Goal: Information Seeking & Learning: Learn about a topic

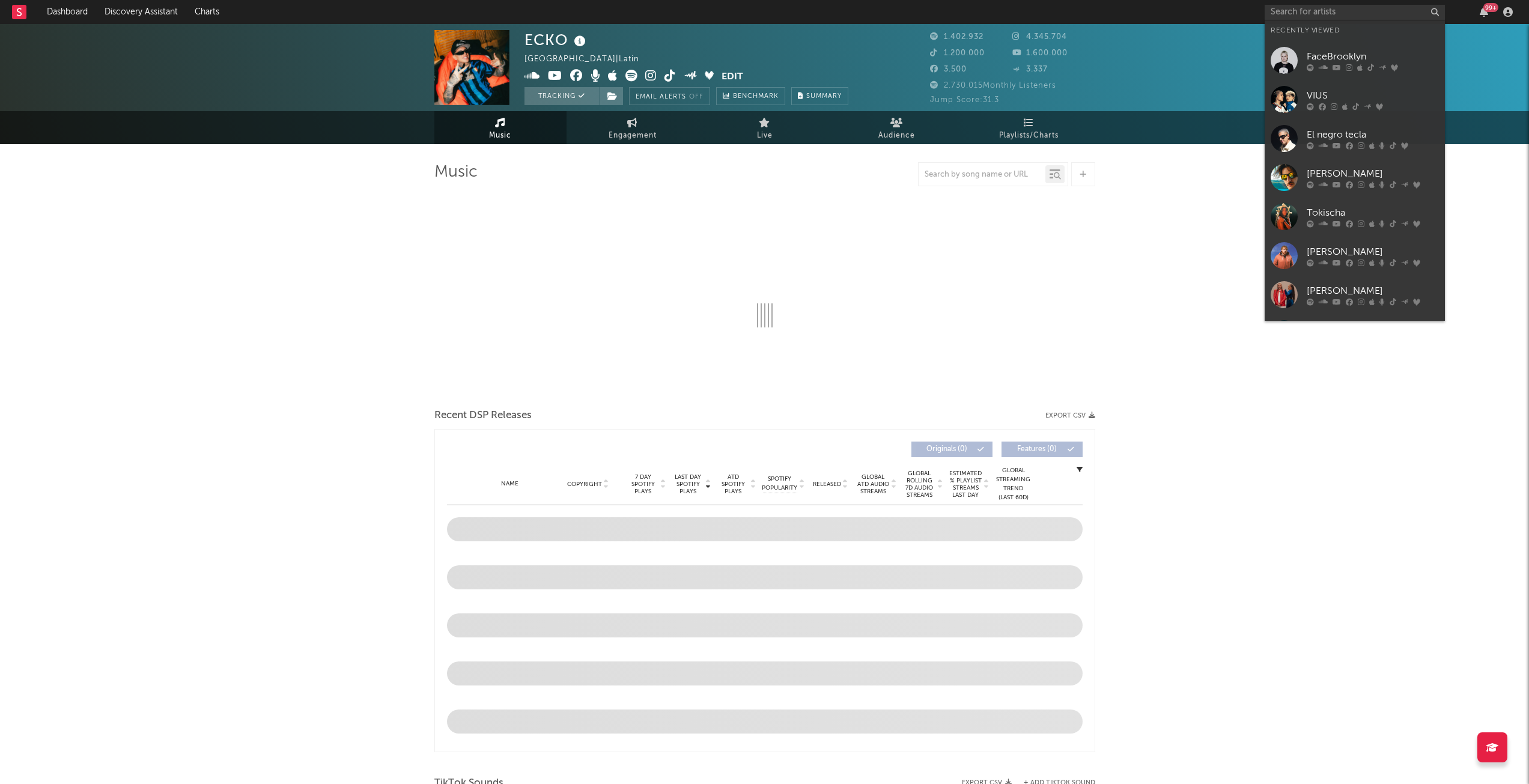
click at [1330, 6] on input "text" at bounding box center [1355, 12] width 181 height 15
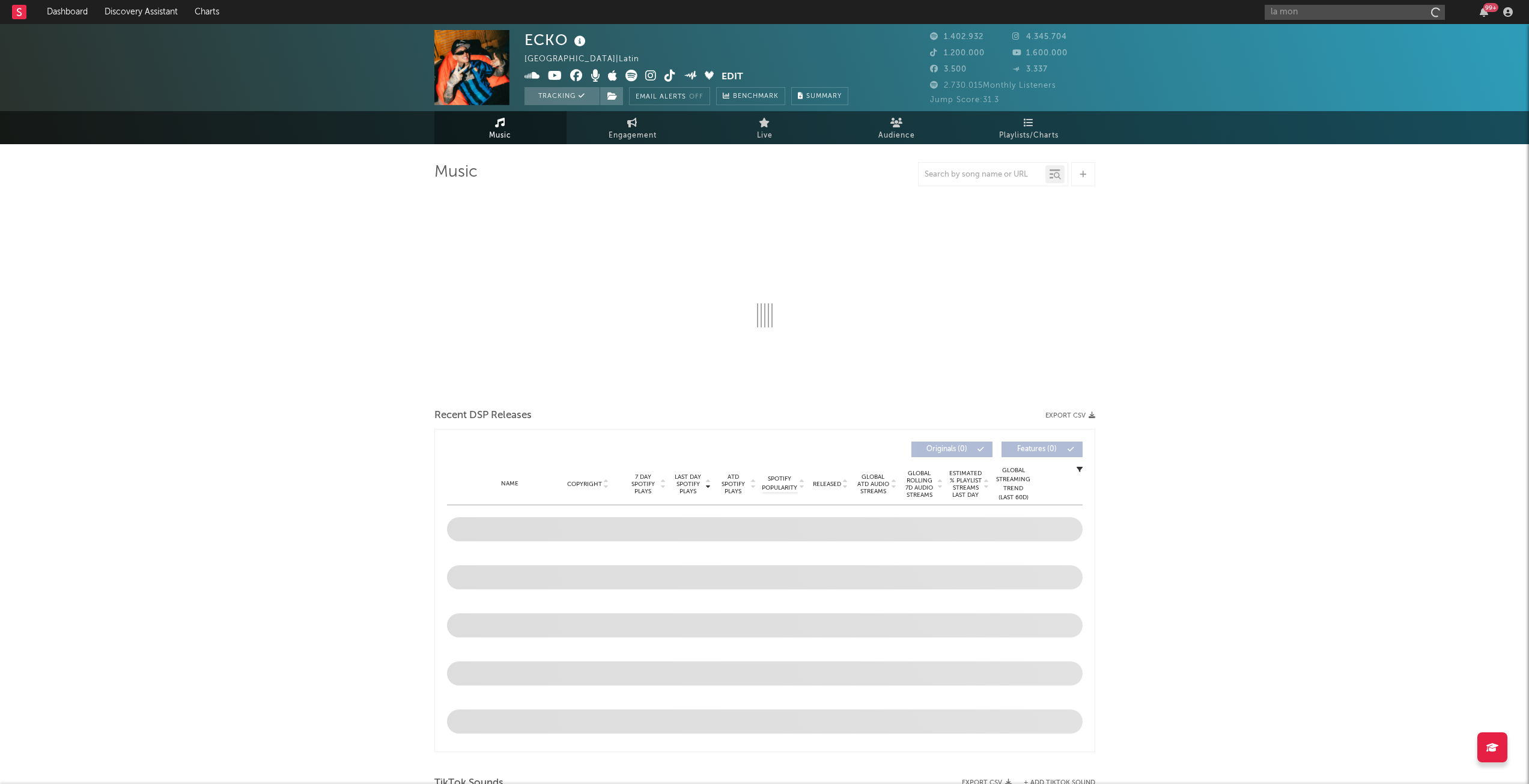
type input "la mon a"
select select "6m"
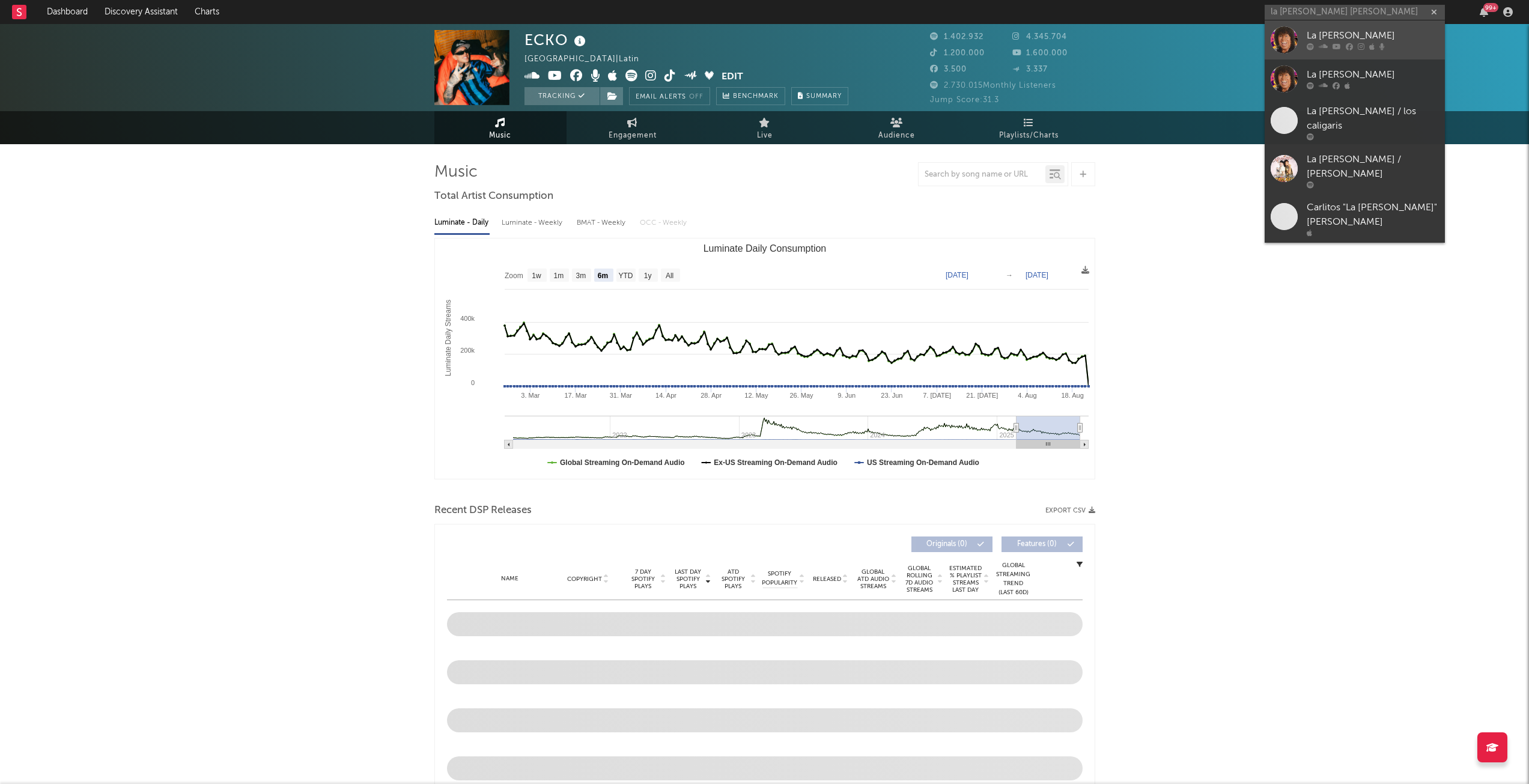
type input "la [PERSON_NAME] [PERSON_NAME]"
click at [1362, 46] on icon at bounding box center [1360, 46] width 6 height 7
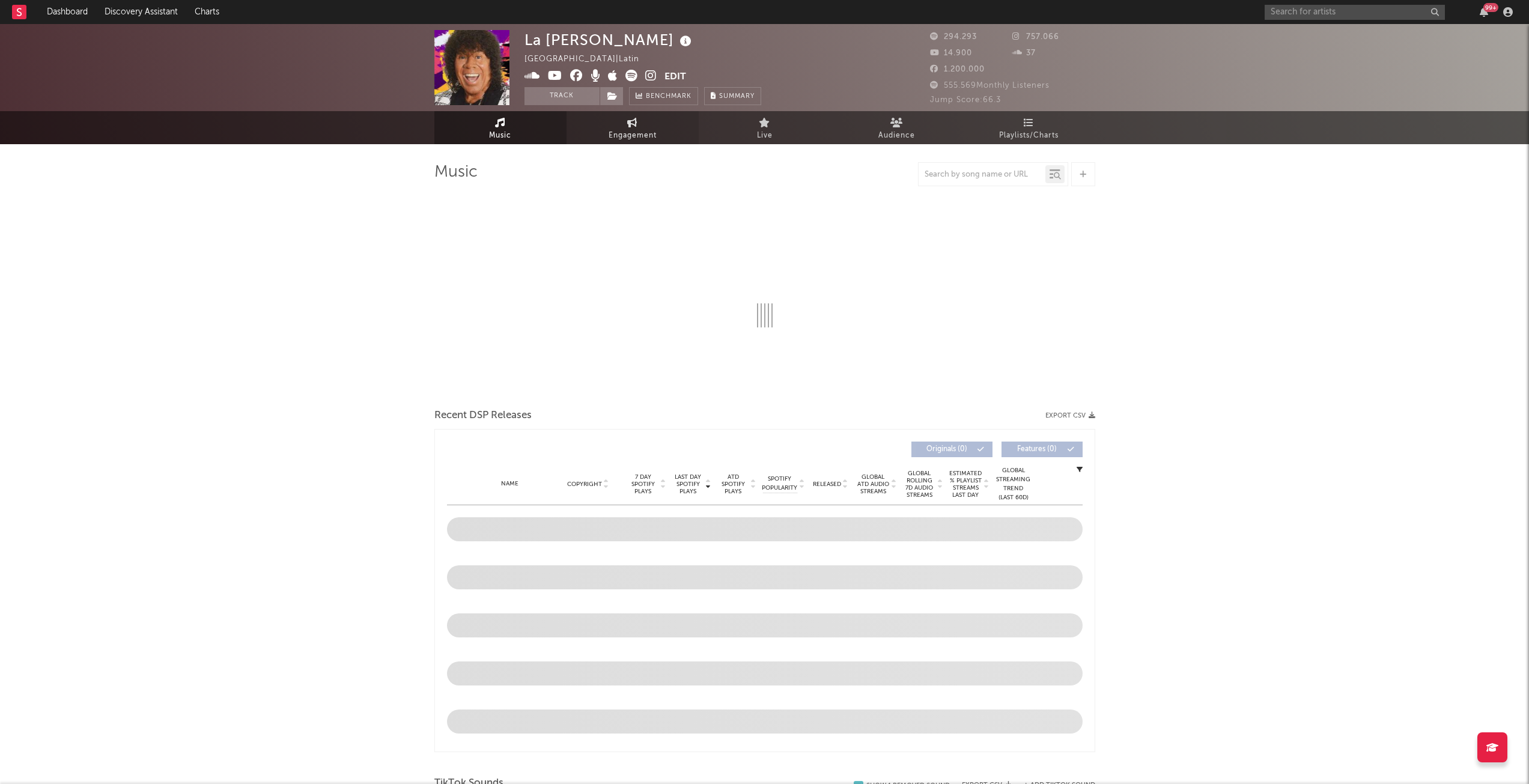
select select "6m"
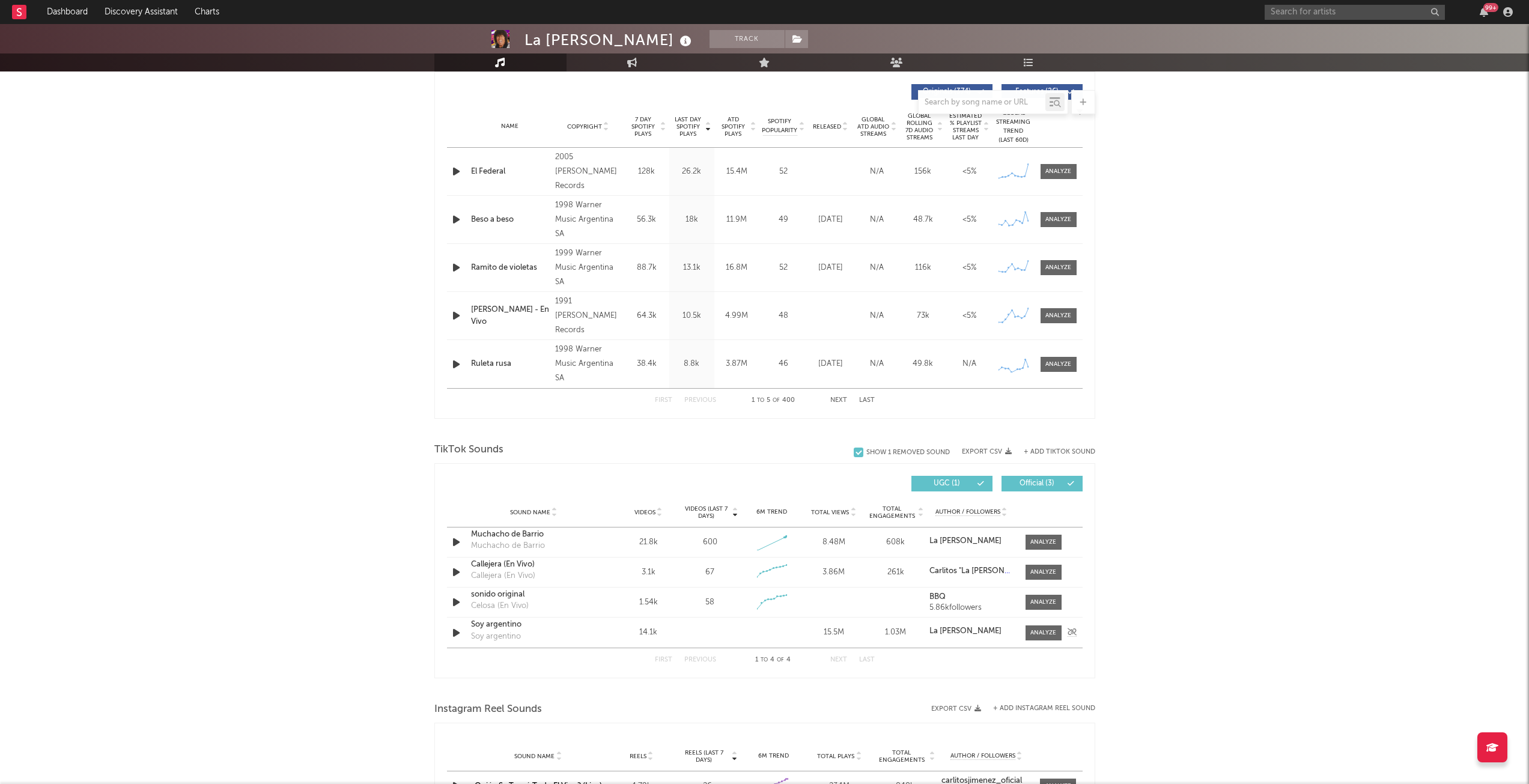
scroll to position [360, 0]
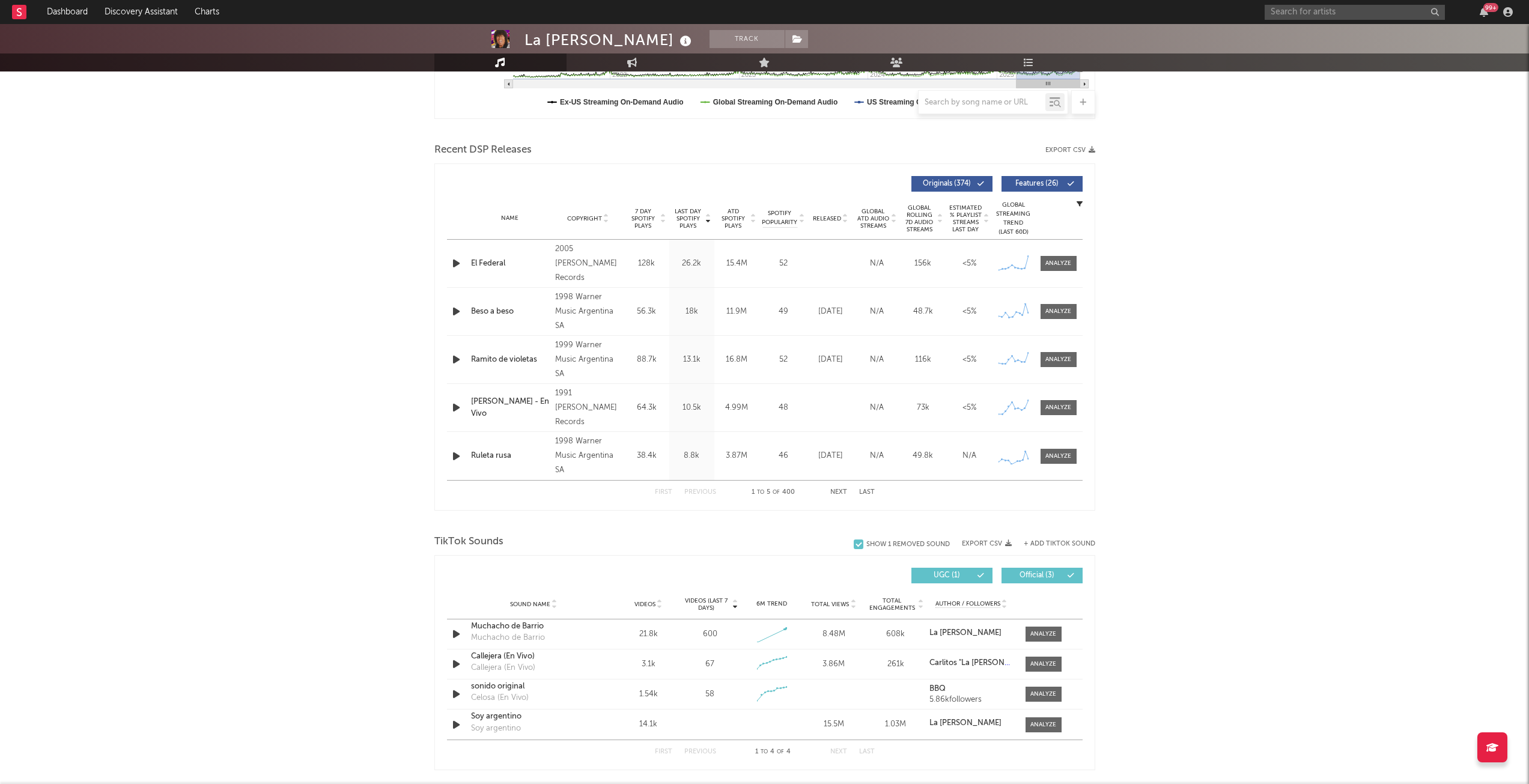
click at [517, 356] on div "Ramito de violetas" at bounding box center [511, 359] width 78 height 12
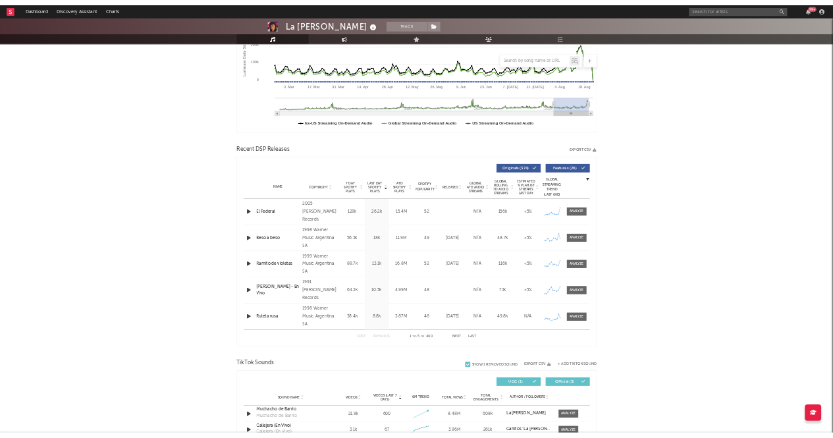
scroll to position [132, 0]
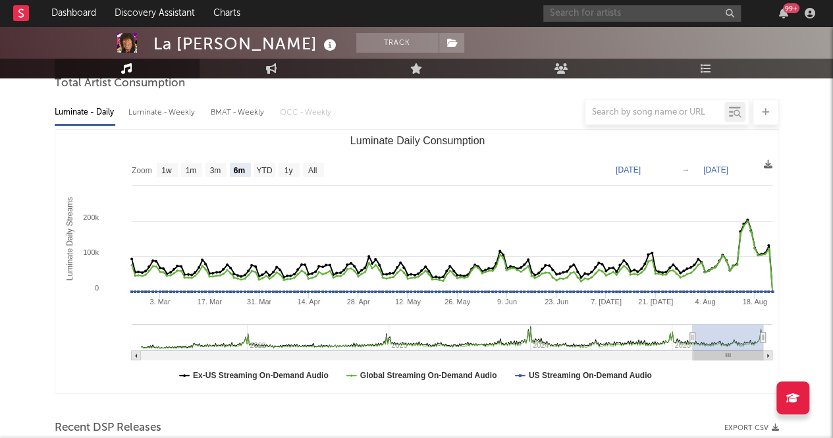
click at [604, 11] on input "text" at bounding box center [643, 13] width 198 height 16
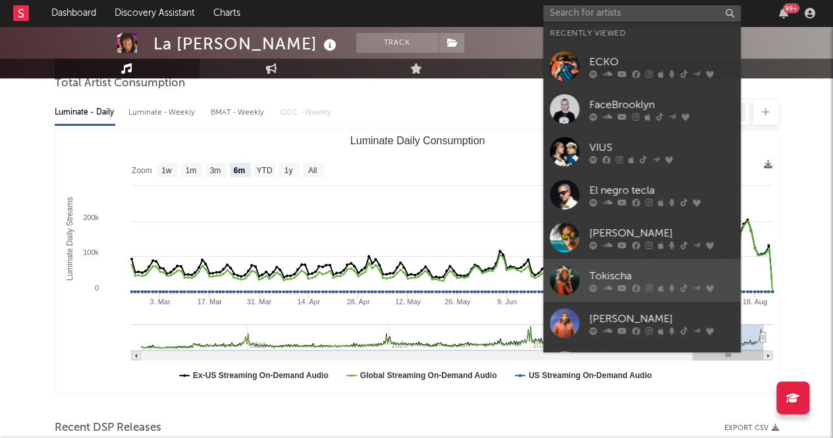
click at [576, 264] on link "Tokischa" at bounding box center [643, 280] width 198 height 43
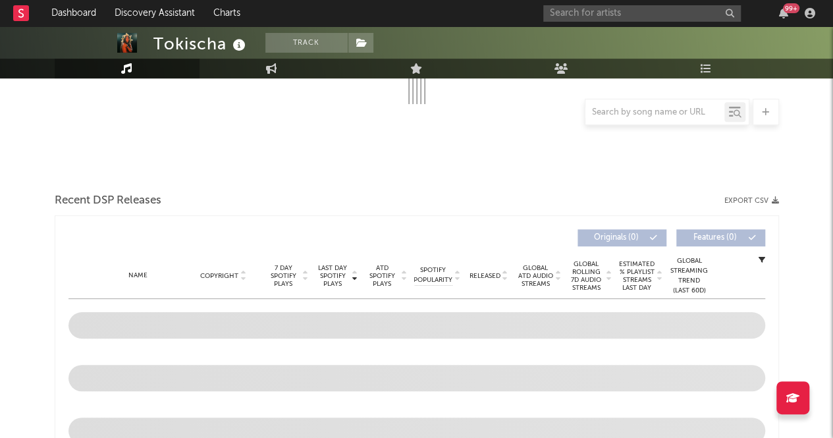
scroll to position [254, 0]
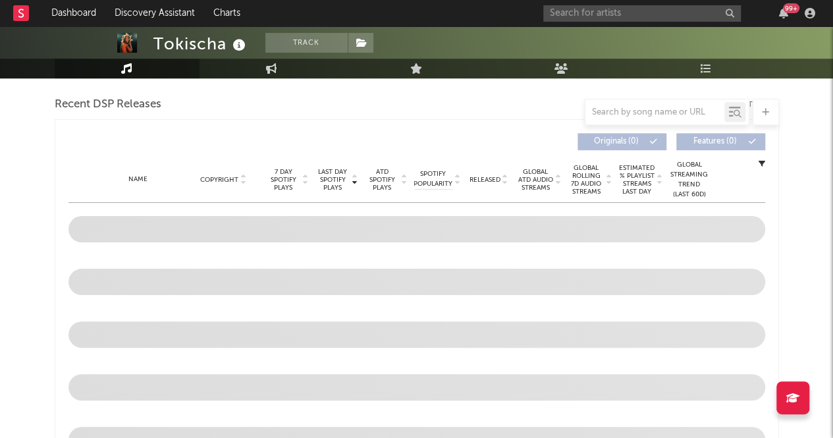
select select "6m"
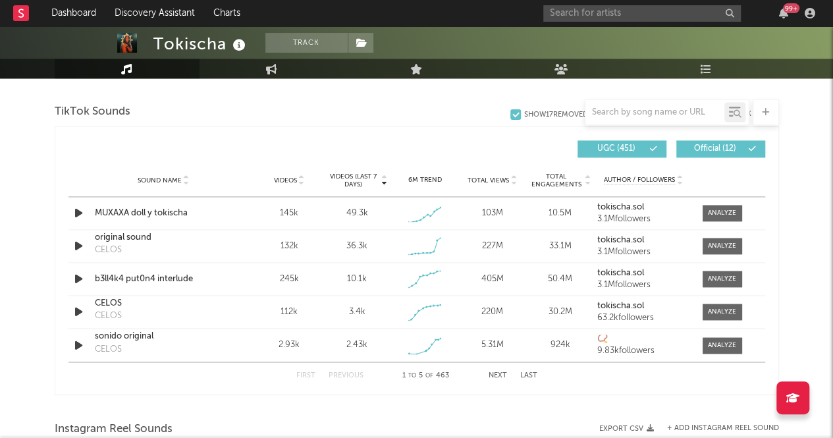
scroll to position [877, 0]
click at [717, 246] on div at bounding box center [722, 247] width 28 height 10
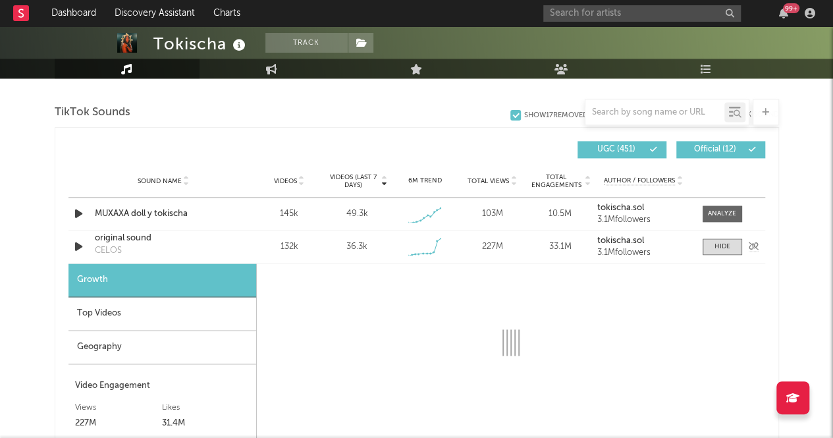
select select "1w"
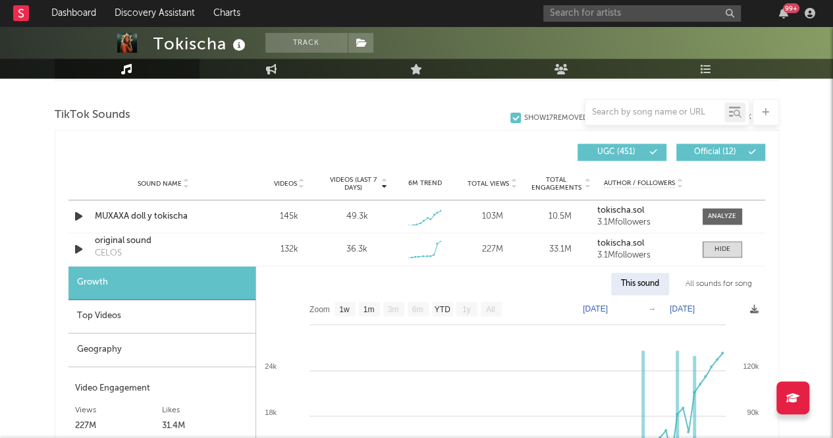
scroll to position [870, 0]
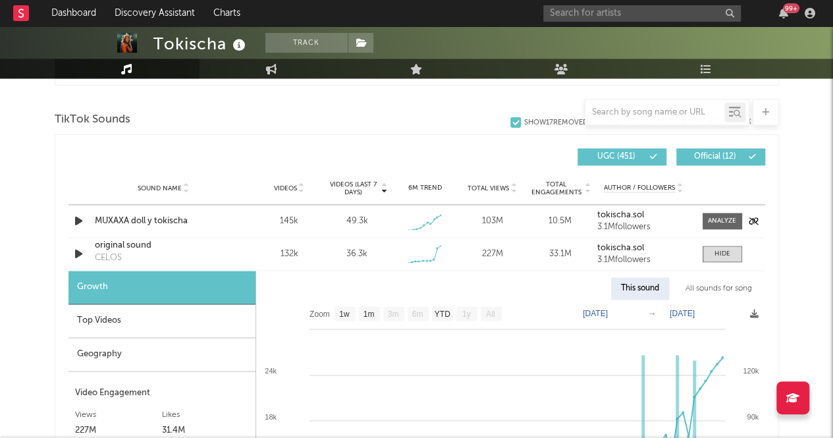
click at [128, 217] on div "MUXAXA doll y tokischa" at bounding box center [164, 221] width 138 height 13
click at [721, 214] on span at bounding box center [723, 221] width 40 height 16
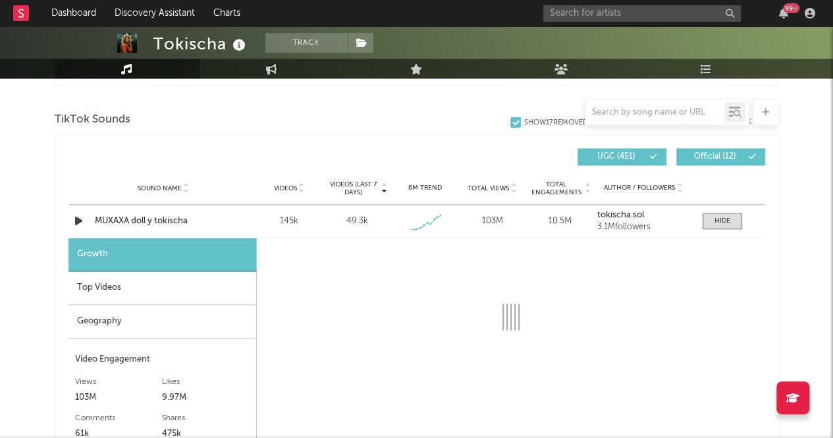
select select "1w"
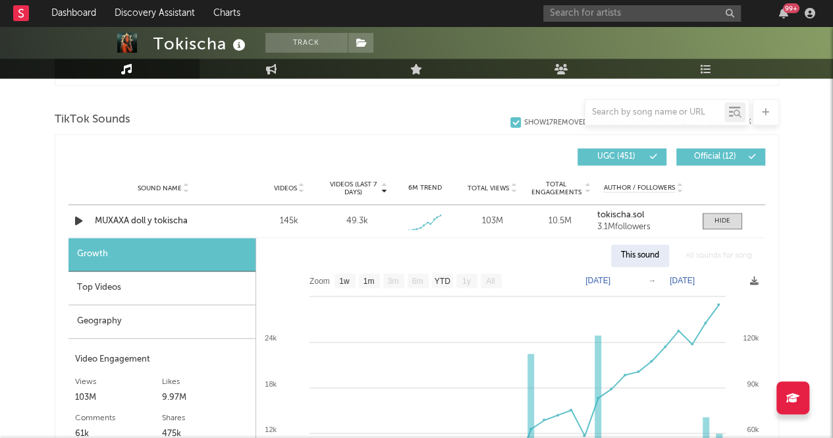
scroll to position [942, 0]
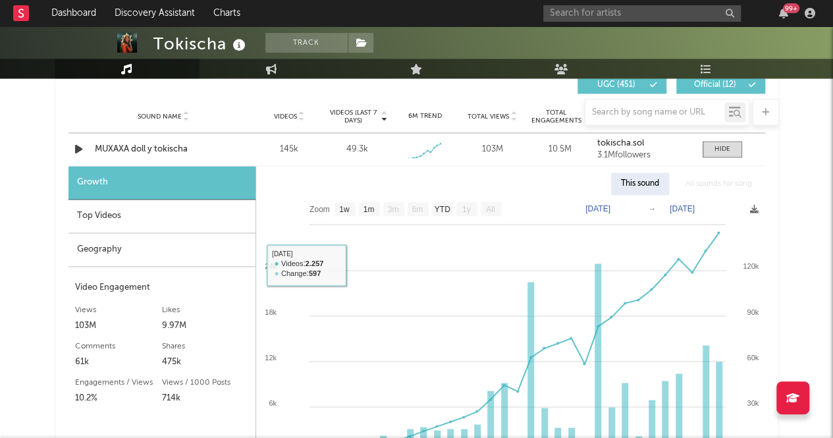
click at [131, 213] on div "Top Videos" at bounding box center [162, 217] width 187 height 34
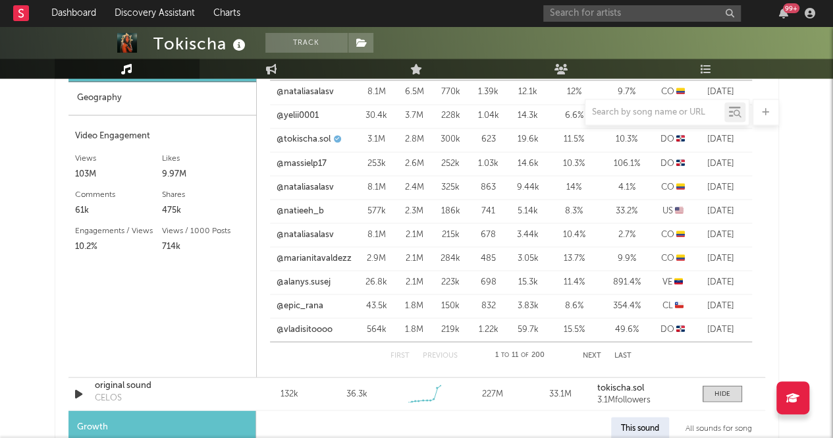
scroll to position [1094, 0]
click at [592, 354] on button "Next" at bounding box center [592, 354] width 18 height 7
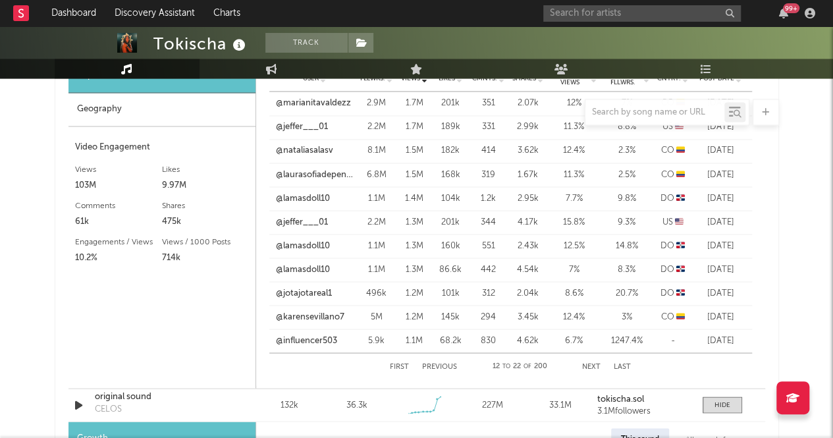
scroll to position [1138, 0]
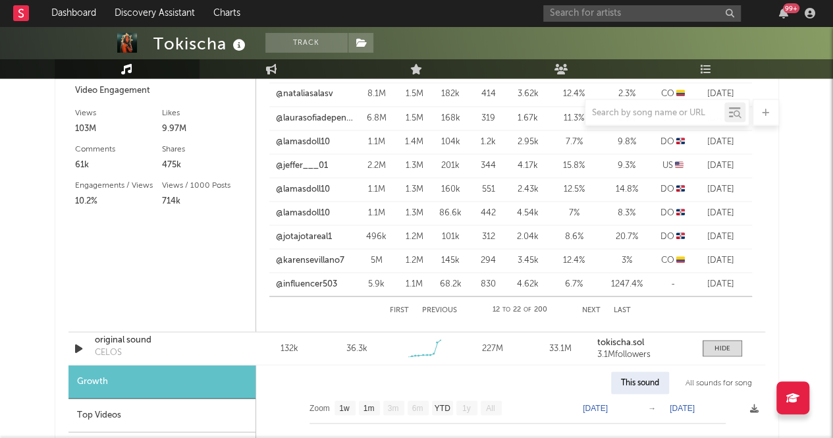
click at [586, 306] on button "Next" at bounding box center [591, 309] width 18 height 7
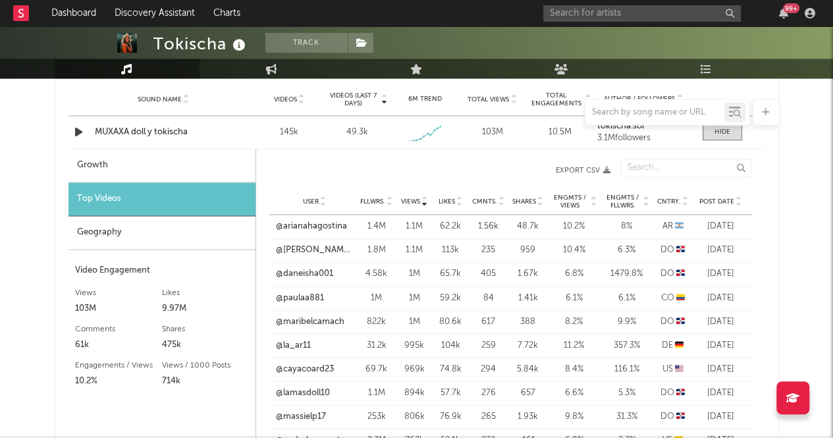
scroll to position [959, 0]
click at [311, 223] on link "@arianahagostina" at bounding box center [311, 225] width 71 height 13
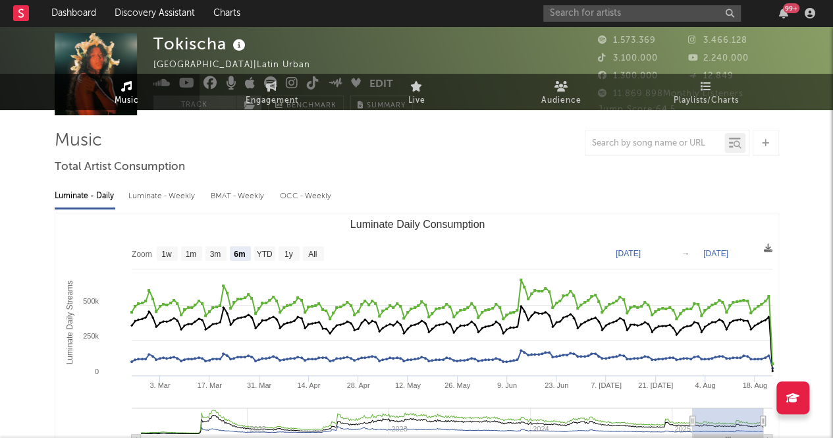
scroll to position [0, 0]
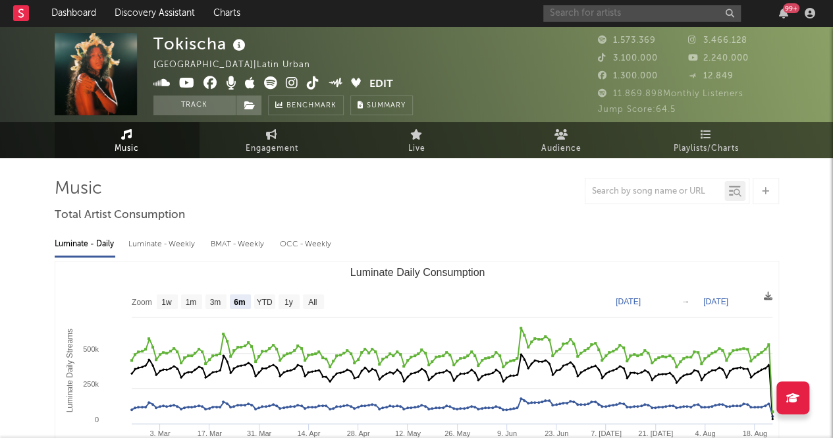
click at [580, 18] on input "text" at bounding box center [643, 13] width 198 height 16
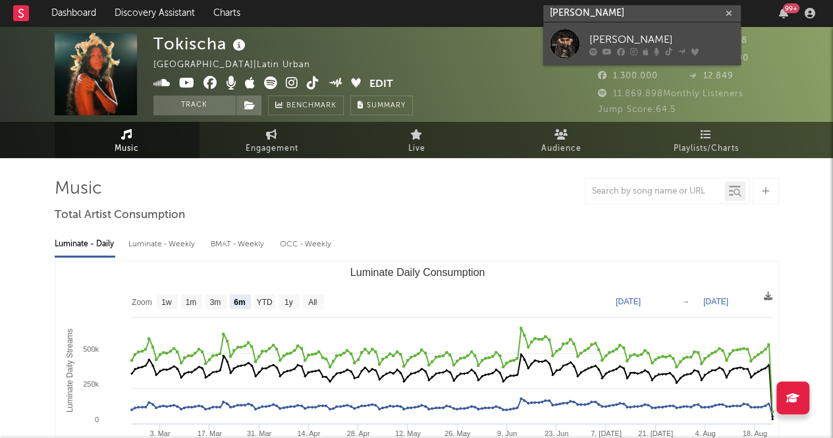
type input "[PERSON_NAME]"
click at [580, 41] on link "[PERSON_NAME]" at bounding box center [643, 43] width 198 height 43
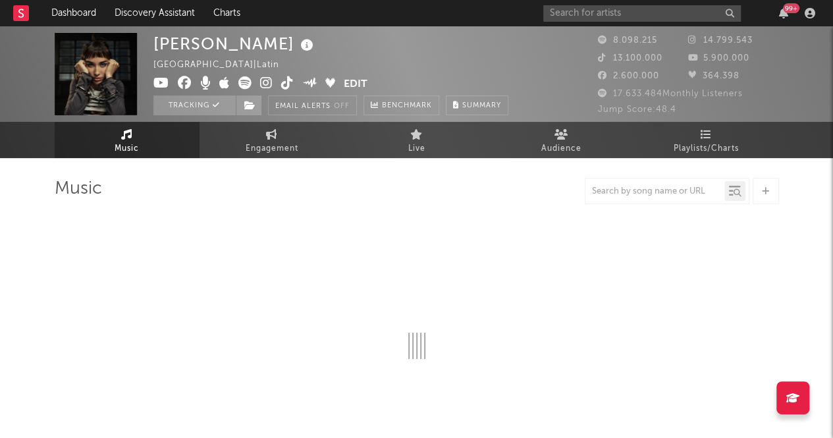
click at [580, 41] on div "[PERSON_NAME] [GEOGRAPHIC_DATA] | Latin Edit Tracking Email Alerts Off Benchmar…" at bounding box center [368, 74] width 428 height 82
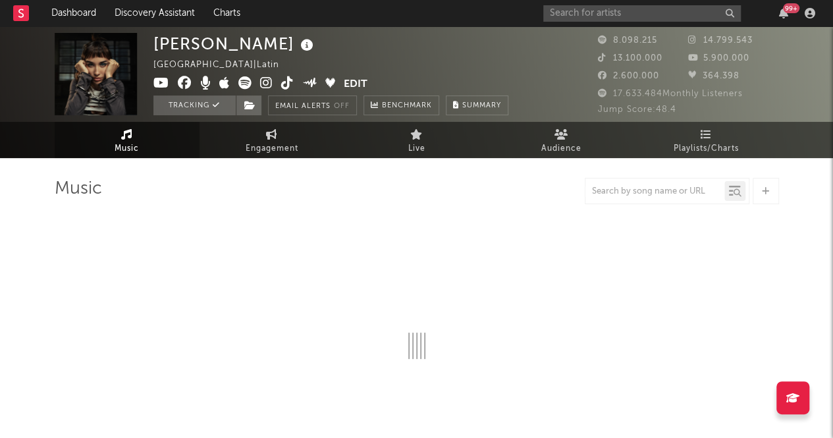
select select "6m"
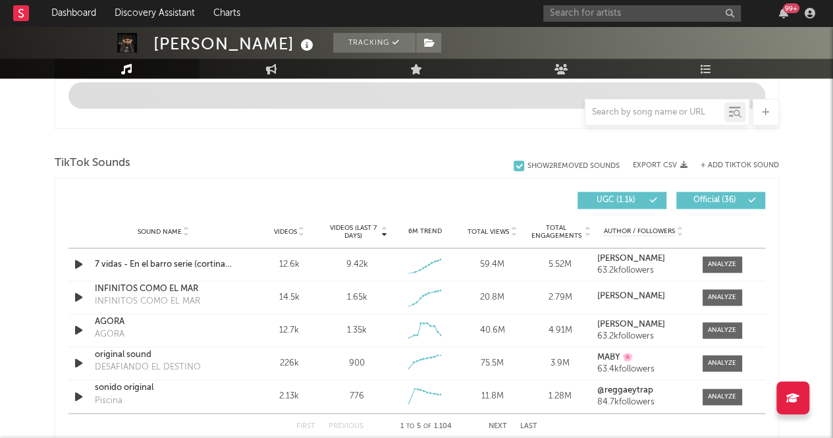
scroll to position [799, 0]
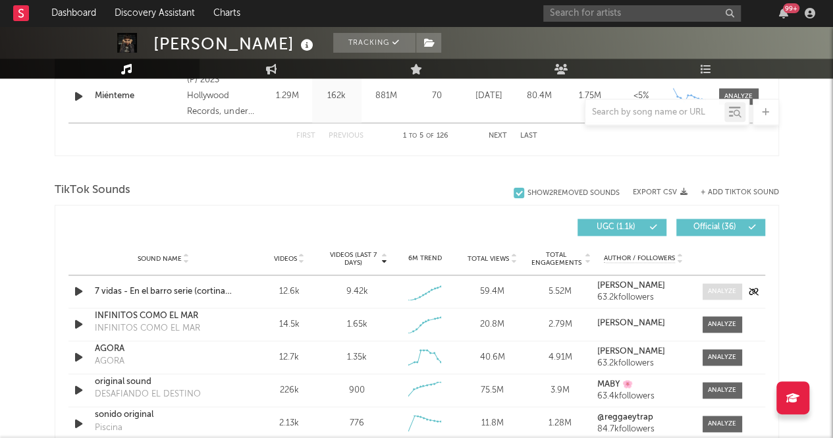
click at [715, 284] on span at bounding box center [723, 291] width 40 height 16
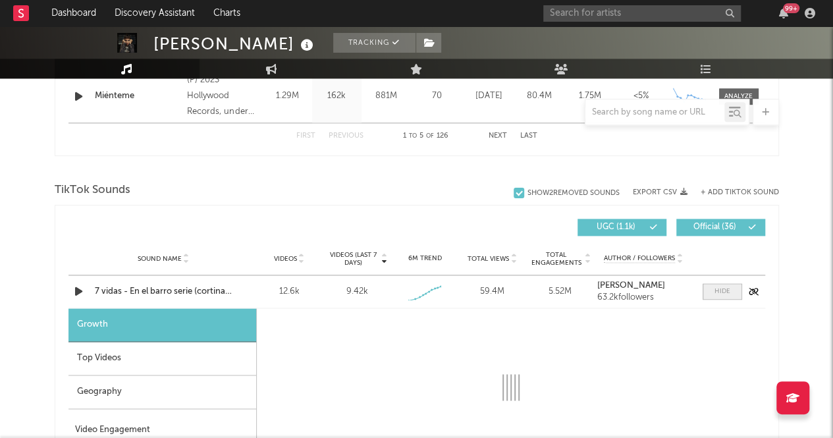
select select "1w"
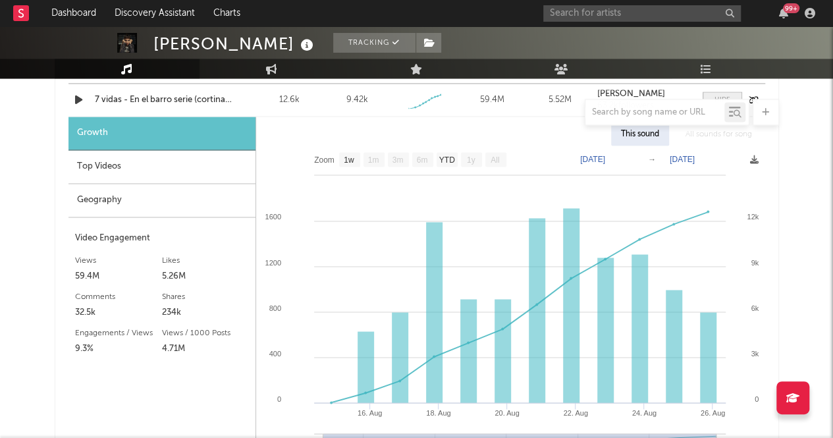
scroll to position [996, 0]
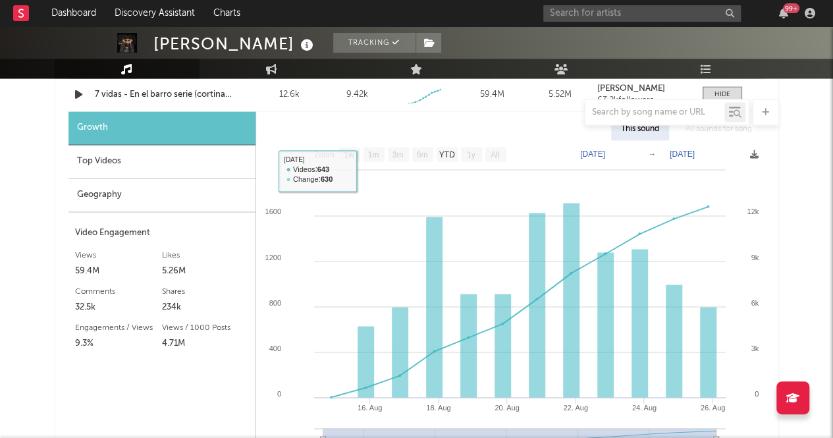
click at [136, 161] on div "Top Videos" at bounding box center [162, 162] width 187 height 34
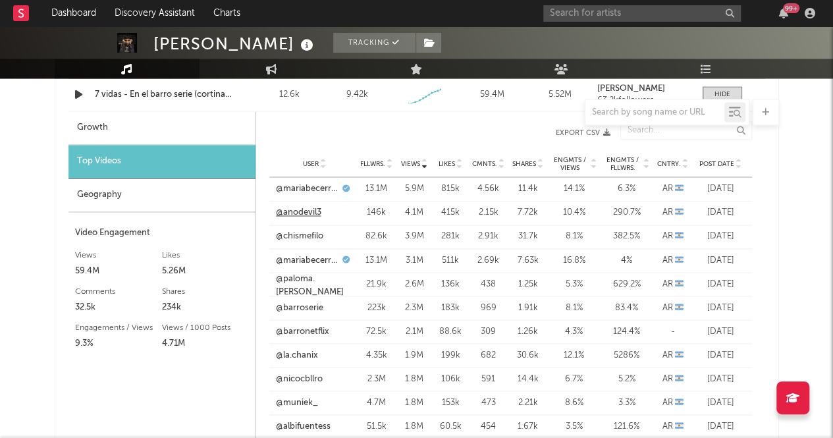
drag, startPoint x: 304, startPoint y: 213, endPoint x: 295, endPoint y: 211, distance: 9.4
click at [295, 211] on link "@anodevil3" at bounding box center [298, 212] width 45 height 13
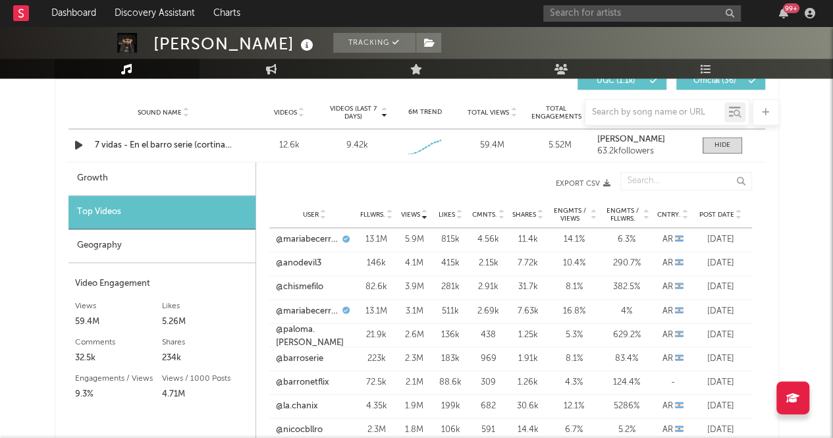
scroll to position [945, 0]
click at [300, 281] on link "@chismefilo" at bounding box center [299, 287] width 47 height 13
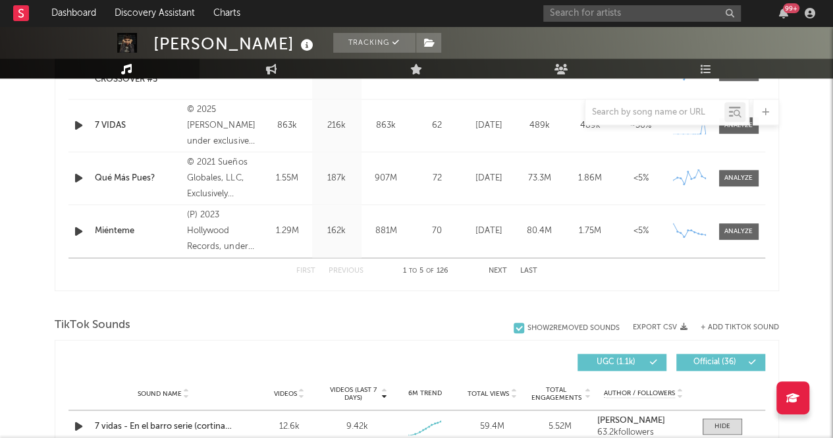
scroll to position [894, 0]
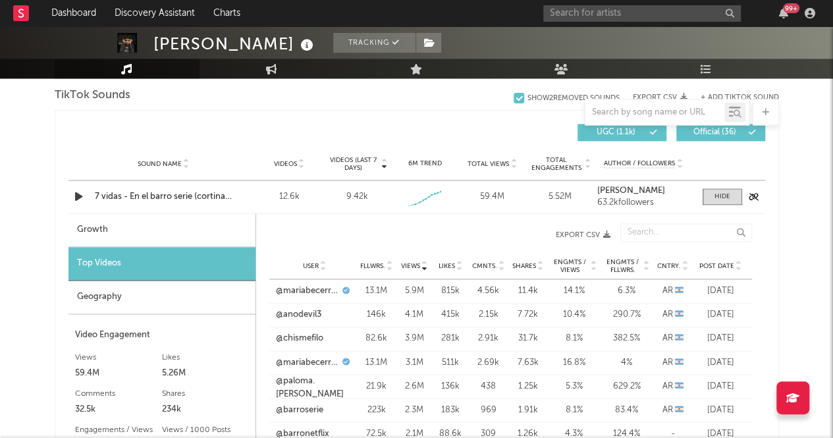
click at [267, 191] on div "12.6k" at bounding box center [289, 196] width 61 height 13
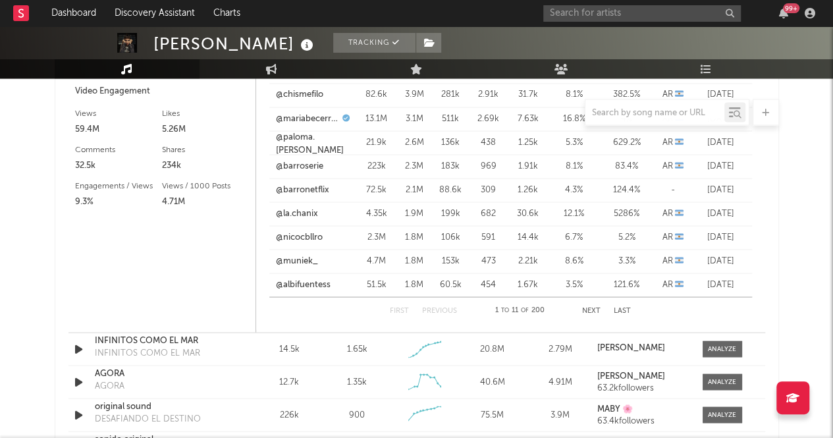
scroll to position [1259, 0]
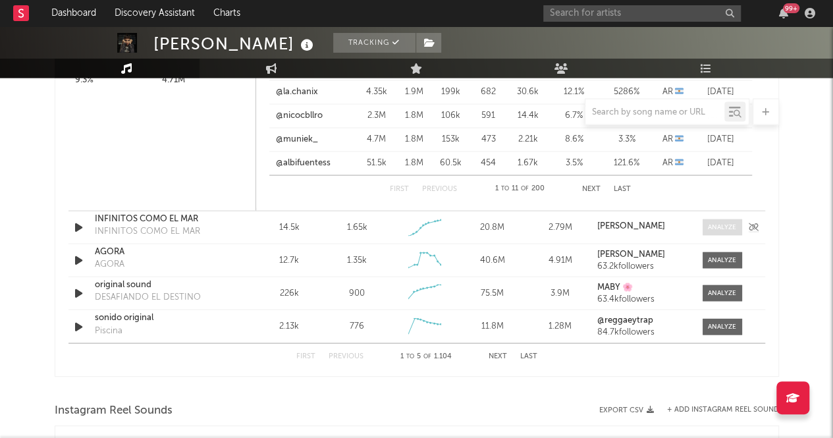
click at [721, 229] on div at bounding box center [722, 228] width 28 height 10
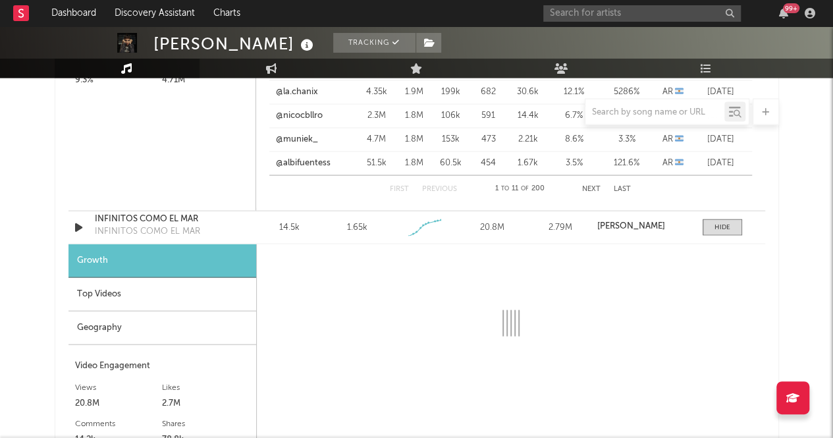
select select "1w"
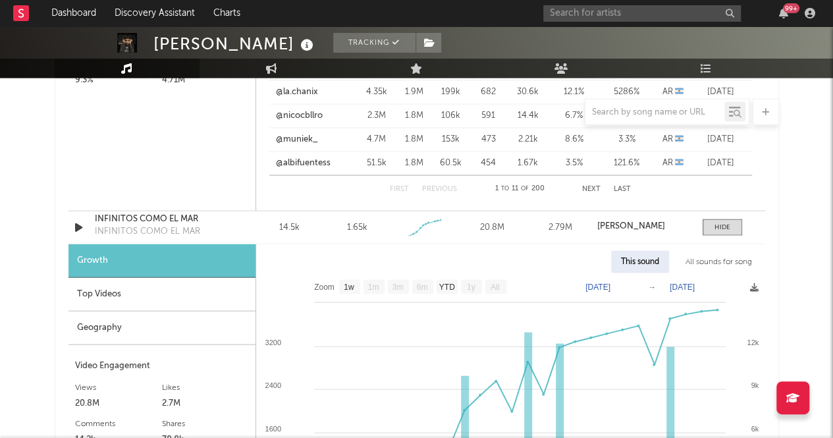
click at [163, 305] on div "Top Videos" at bounding box center [162, 295] width 187 height 34
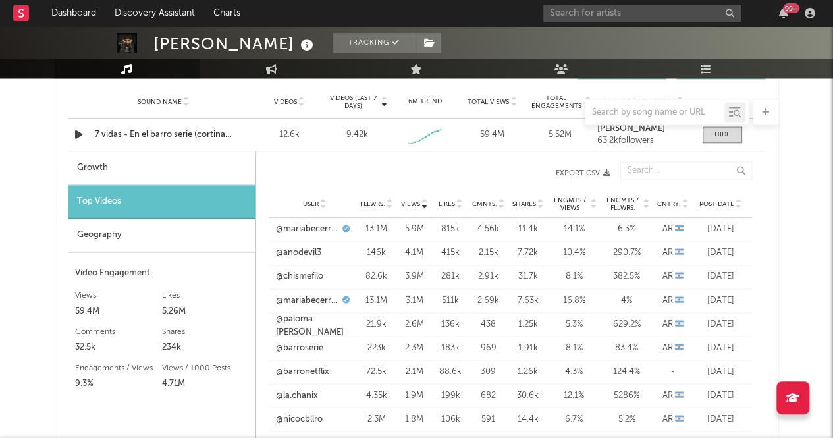
scroll to position [1119, 0]
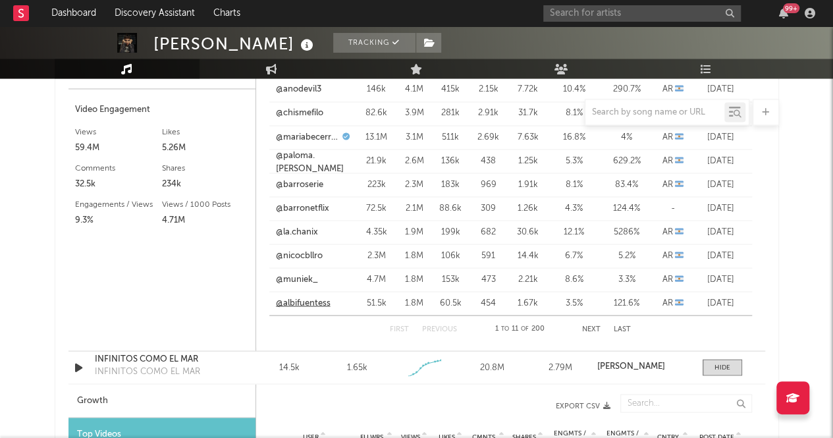
click at [294, 301] on link "@albifuentess" at bounding box center [303, 302] width 55 height 13
